Goal: Task Accomplishment & Management: Use online tool/utility

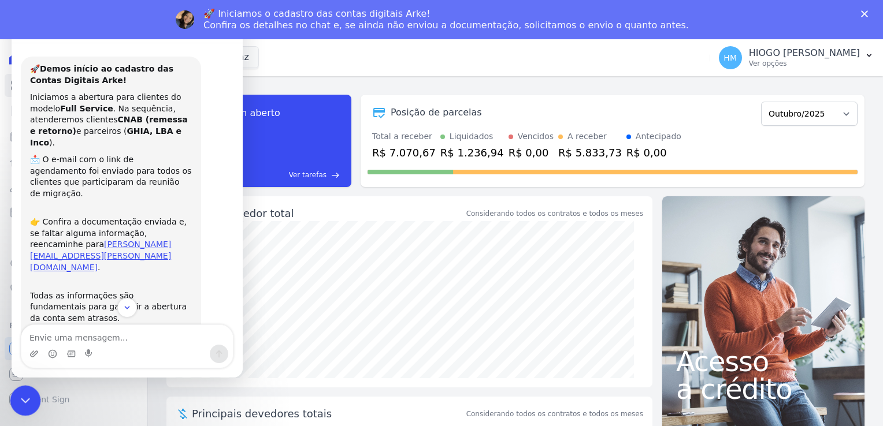
click at [25, 400] on icon "Encerramento do Messenger da Intercom" at bounding box center [24, 399] width 14 height 14
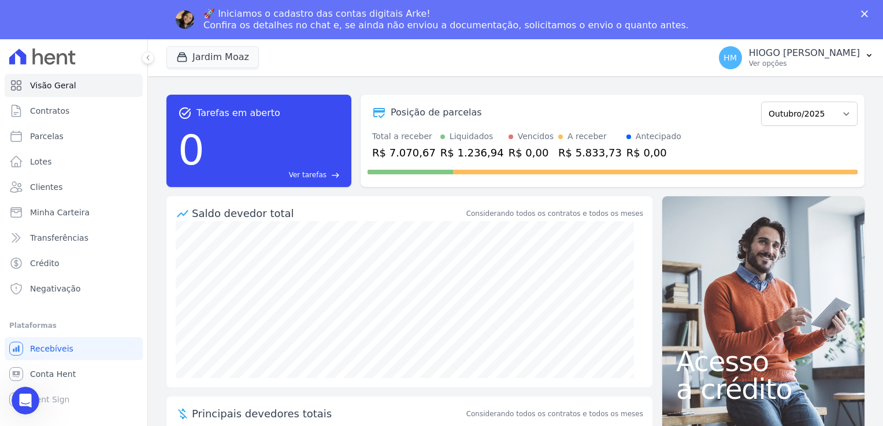
scroll to position [53, 0]
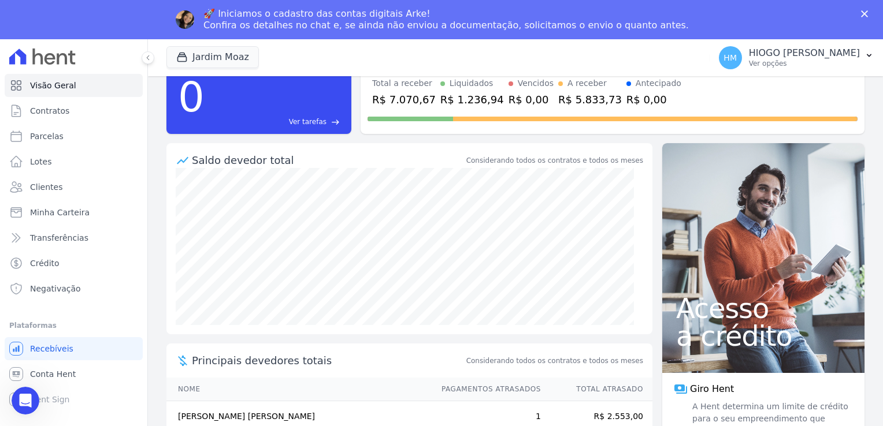
drag, startPoint x: 237, startPoint y: 418, endPoint x: 221, endPoint y: 408, distance: 19.4
click at [237, 418] on td "[PERSON_NAME] [PERSON_NAME]" at bounding box center [298, 416] width 264 height 31
click at [61, 132] on link "Parcelas" at bounding box center [74, 136] width 138 height 23
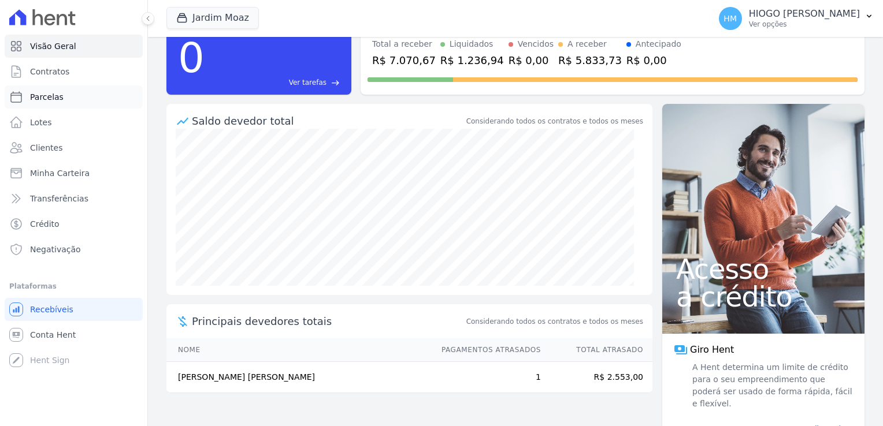
select select
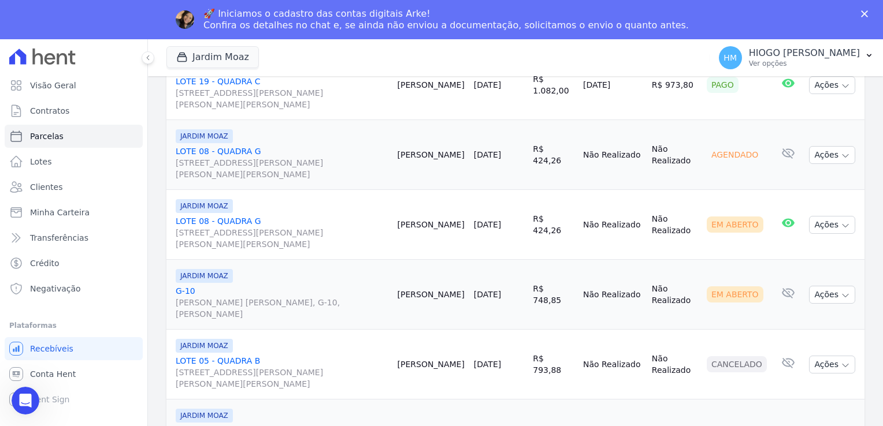
scroll to position [404, 0]
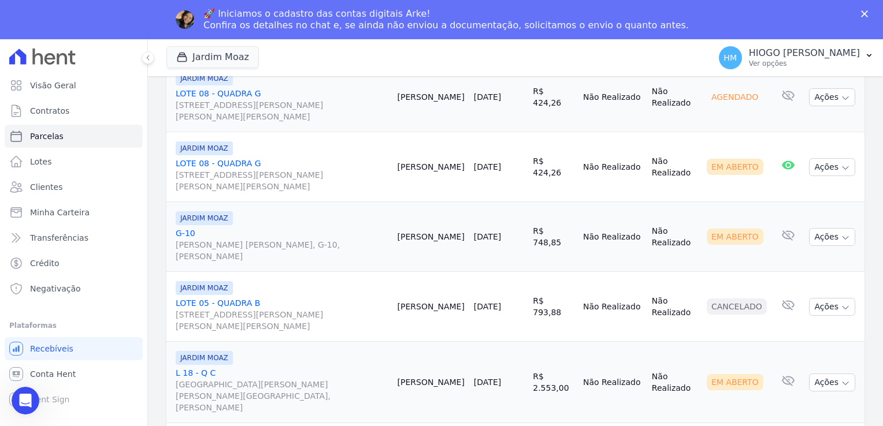
click at [200, 367] on link "L 18 - Q C [GEOGRAPHIC_DATA][PERSON_NAME][PERSON_NAME], [PERSON_NAME]" at bounding box center [282, 390] width 213 height 46
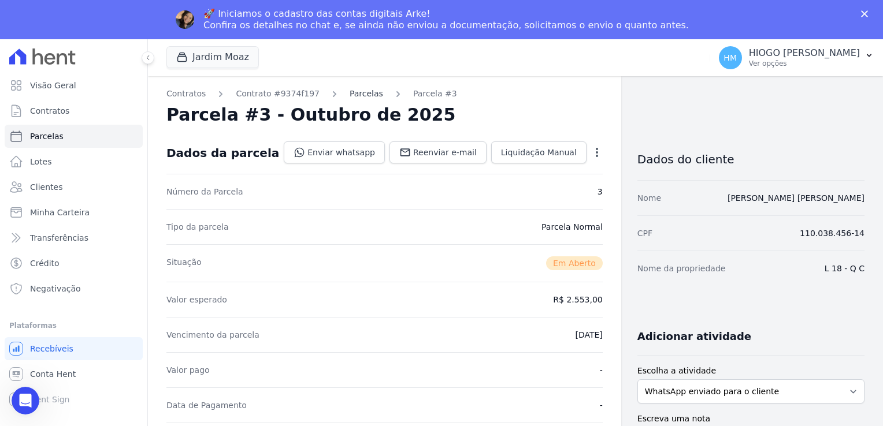
click at [356, 95] on link "Parcelas" at bounding box center [366, 94] width 34 height 12
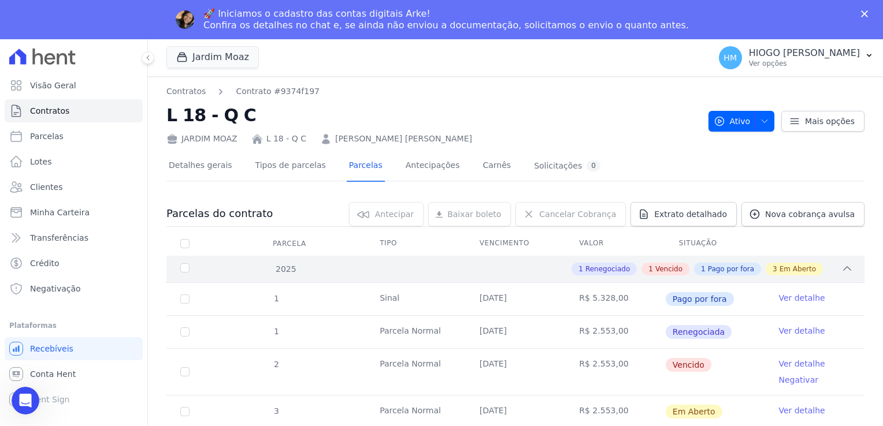
scroll to position [58, 0]
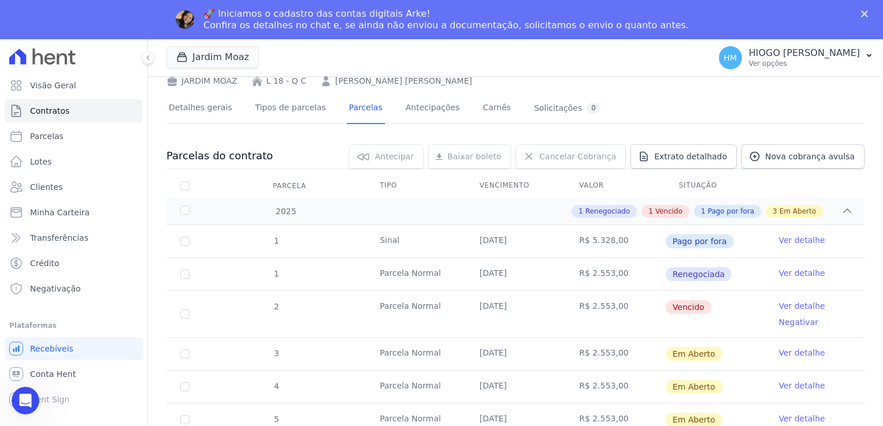
click at [795, 307] on link "Ver detalhe" at bounding box center [801, 306] width 46 height 12
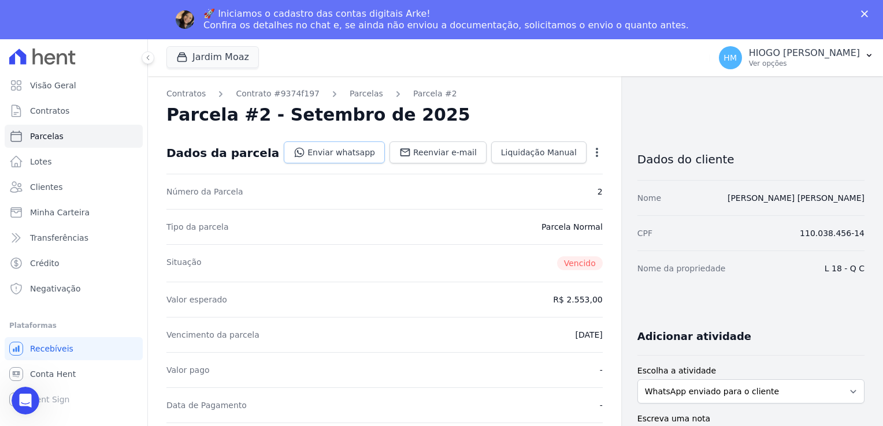
click at [353, 156] on link "Enviar whatsapp" at bounding box center [334, 153] width 101 height 22
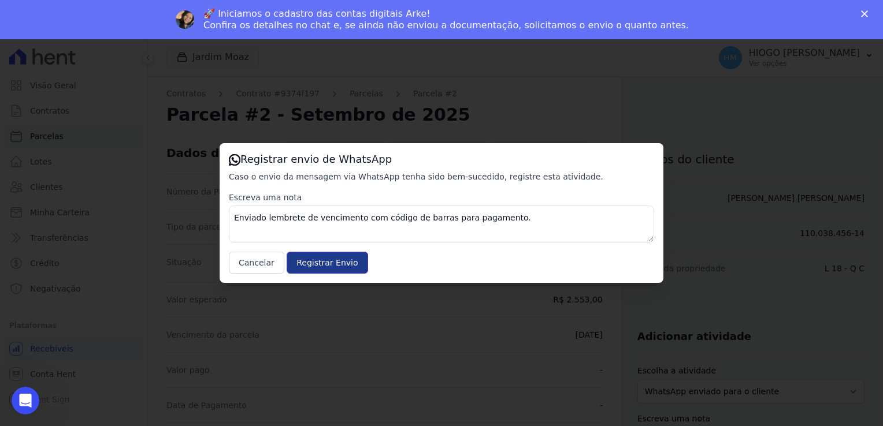
click at [337, 262] on input "Registrar Envio" at bounding box center [327, 263] width 81 height 22
click at [359, 202] on label "Escreva uma nota" at bounding box center [441, 198] width 425 height 12
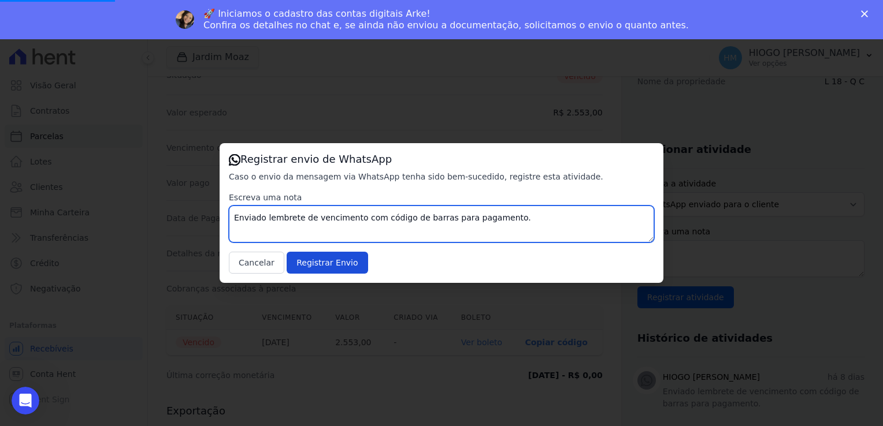
click at [359, 217] on textarea "Enviado lembrete de vencimento com código de barras para pagamento." at bounding box center [441, 224] width 425 height 37
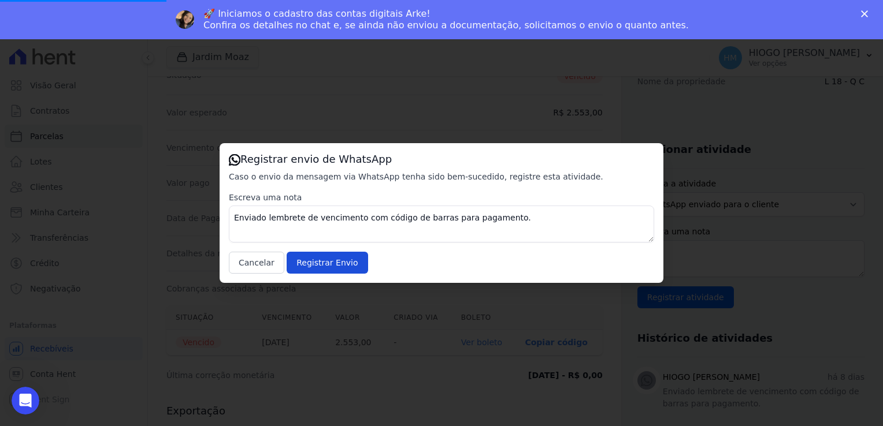
click at [866, 16] on polygon "Fechar" at bounding box center [864, 13] width 7 height 7
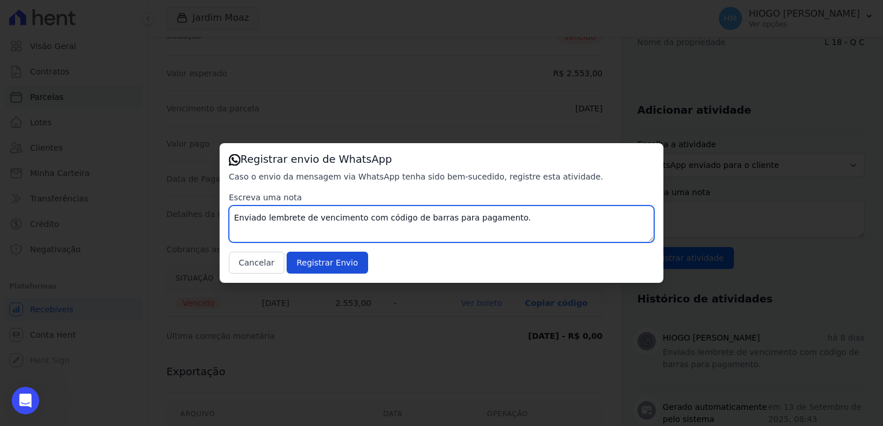
click at [392, 233] on textarea "Enviado lembrete de vencimento com código de barras para pagamento." at bounding box center [441, 224] width 425 height 37
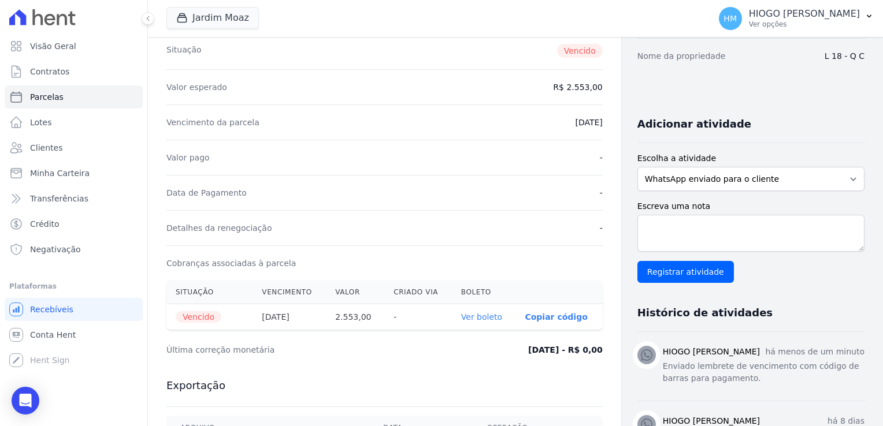
scroll to position [0, 0]
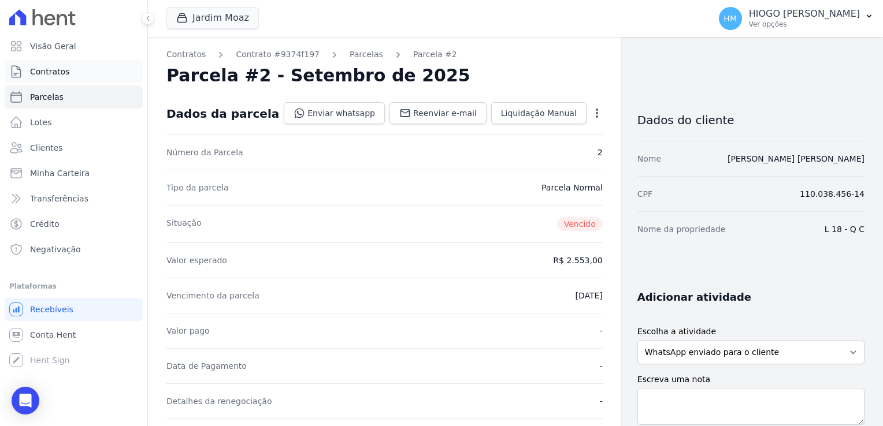
click at [51, 68] on span "Contratos" at bounding box center [49, 72] width 39 height 12
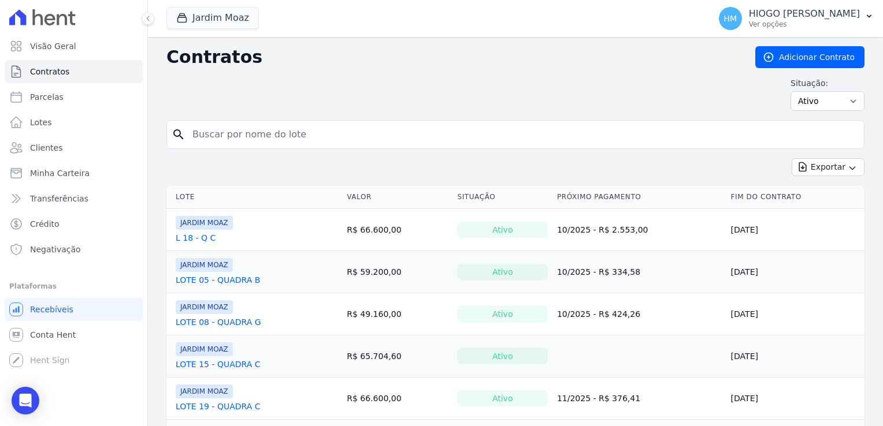
scroll to position [69, 0]
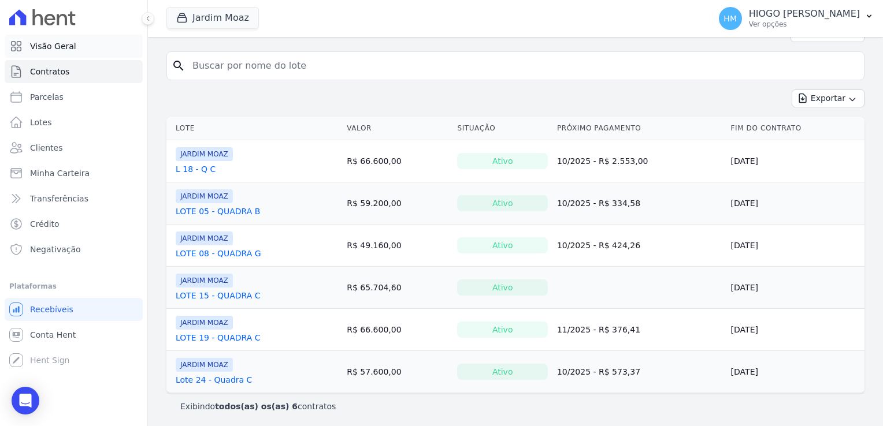
click at [55, 47] on span "Visão Geral" at bounding box center [53, 46] width 46 height 12
